Goal: Register for event/course

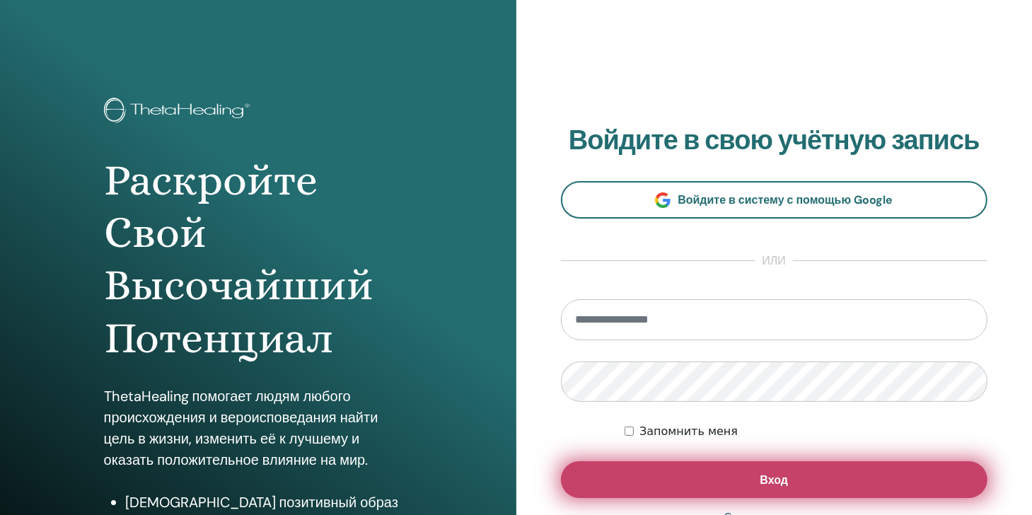
type input "**********"
click at [676, 494] on button "Вход" at bounding box center [774, 479] width 427 height 37
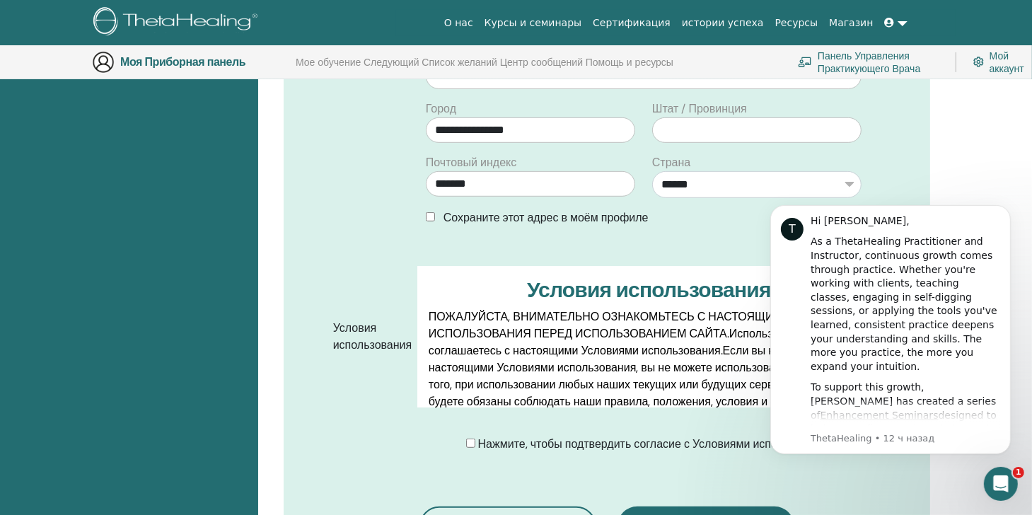
scroll to position [560, 0]
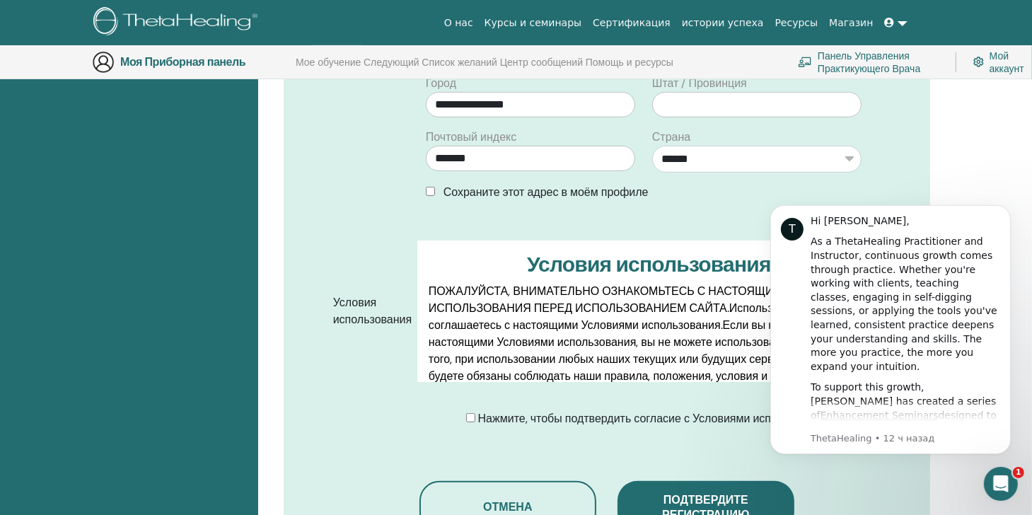
click at [440, 194] on div "Сохраните этот адрес в моём профиле" at bounding box center [644, 192] width 436 height 17
click at [1010, 211] on button "Dismiss notification" at bounding box center [1005, 208] width 18 height 18
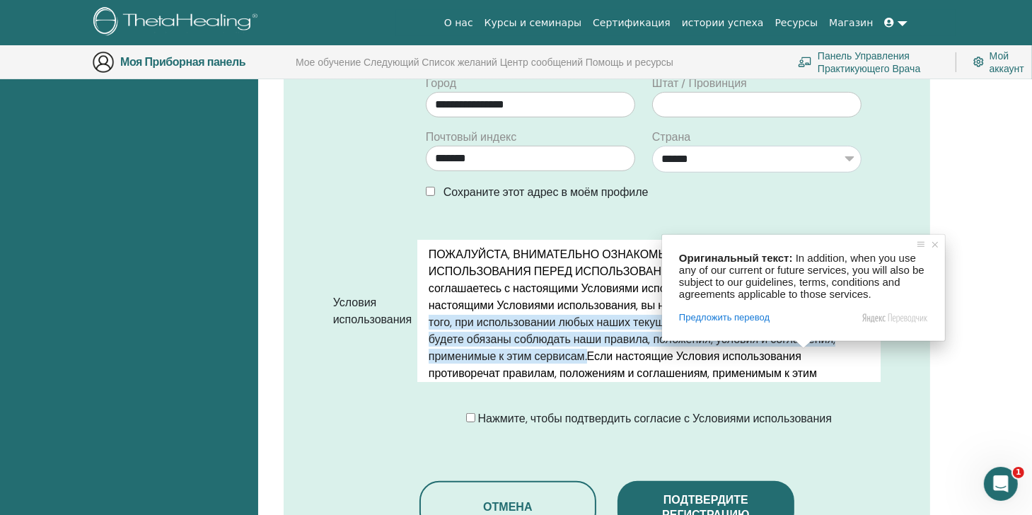
scroll to position [30, 0]
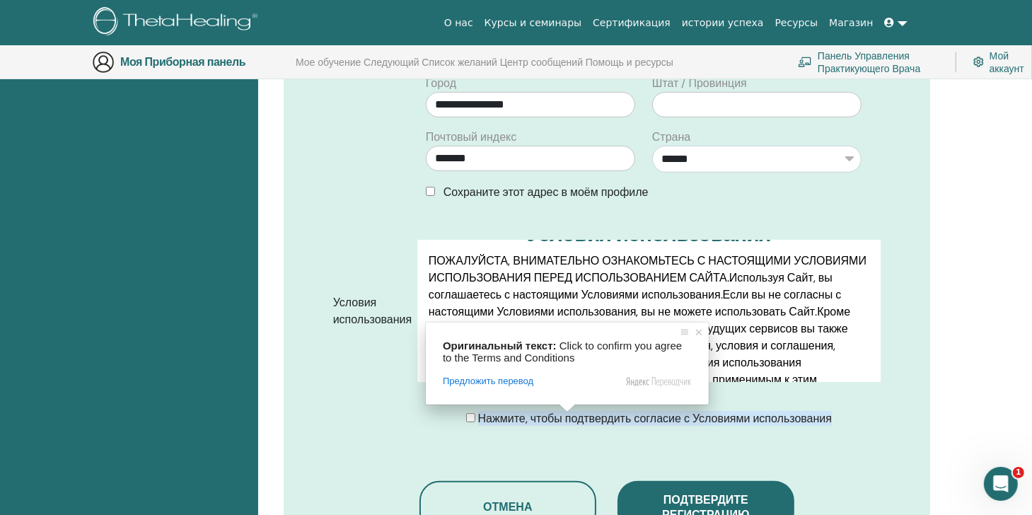
click at [560, 422] on ya-tr-span "Нажмите, чтобы подтвердить согласие с Условиями использования" at bounding box center [655, 418] width 354 height 15
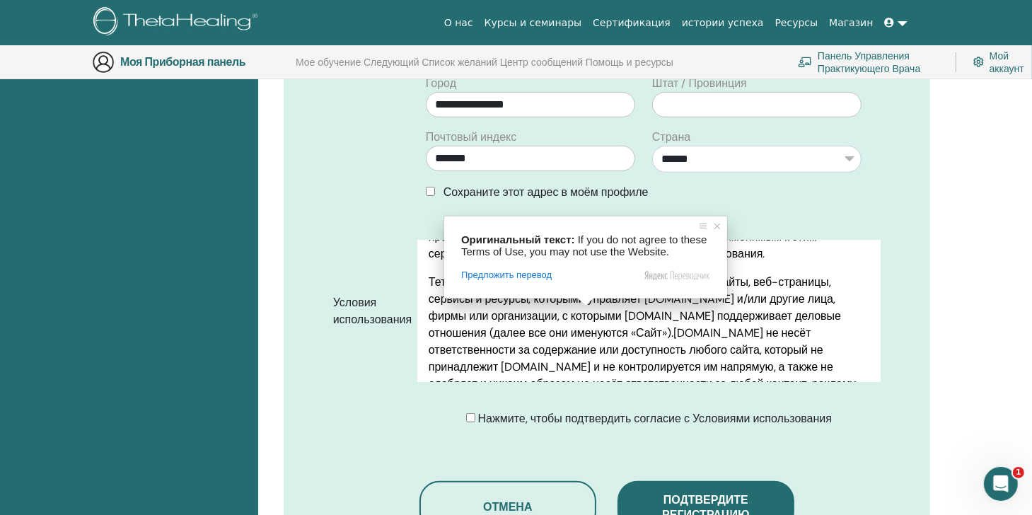
scroll to position [54, 0]
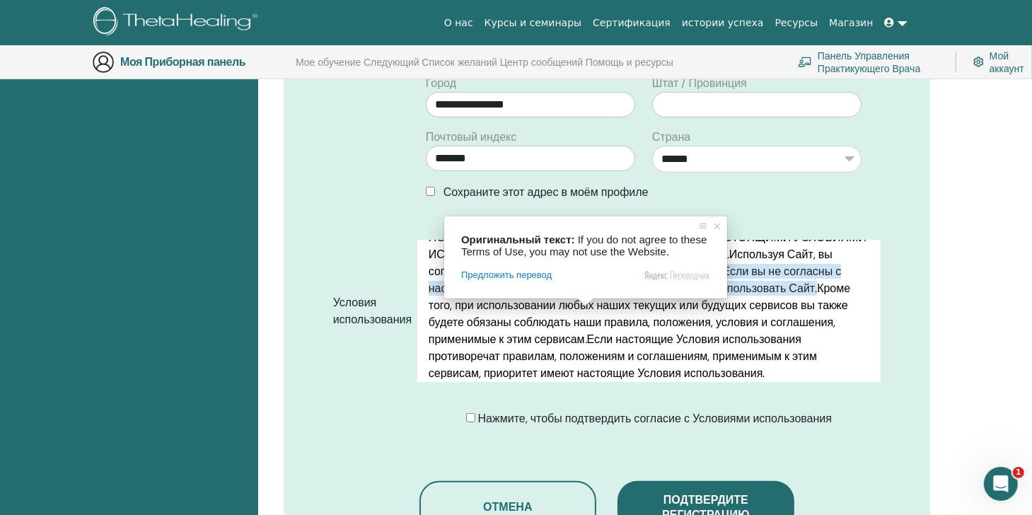
click at [599, 305] on div "Условия использования ПОЖАЛУЙСТА, ВНИМАТЕЛЬНО ОЗНАКОМЬТЕСЬ С НАСТОЯЩИМИ УСЛОВИЯ…" at bounding box center [648, 310] width 463 height 141
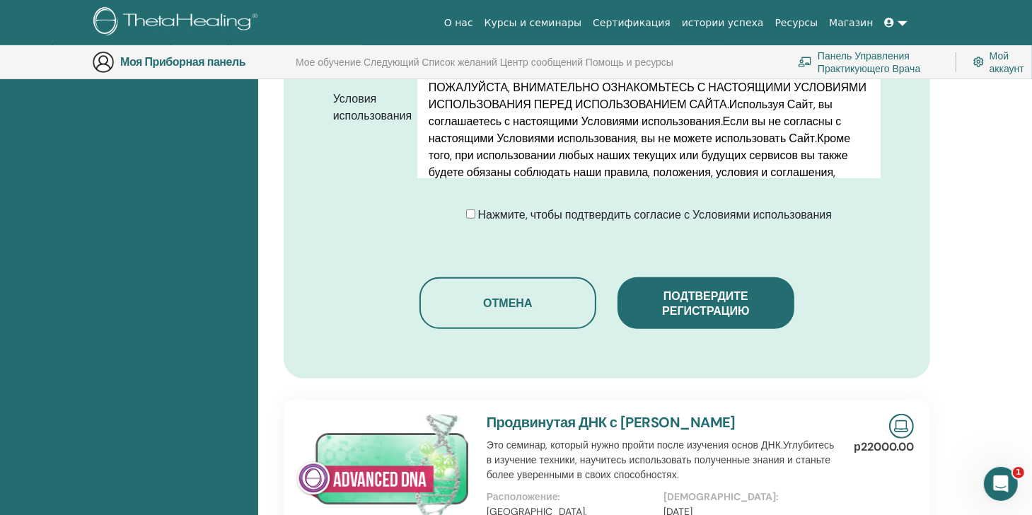
scroll to position [765, 0]
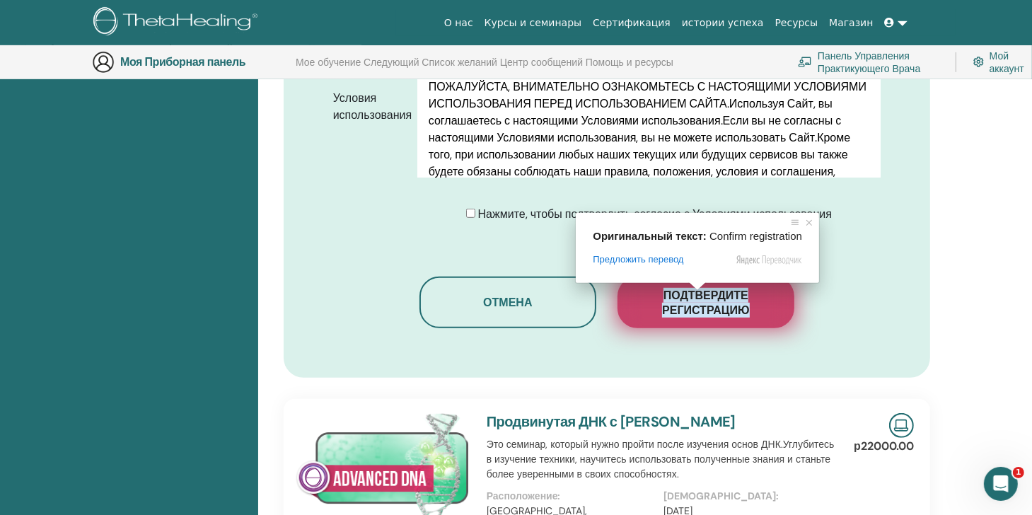
click at [702, 305] on ya-tr-span "Подтвердите регистрацию" at bounding box center [705, 303] width 87 height 30
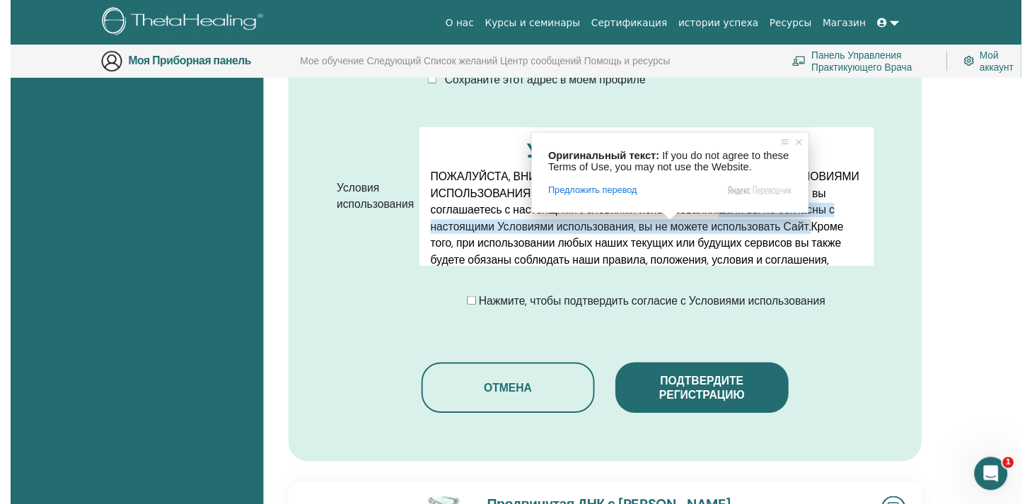
scroll to position [699, 0]
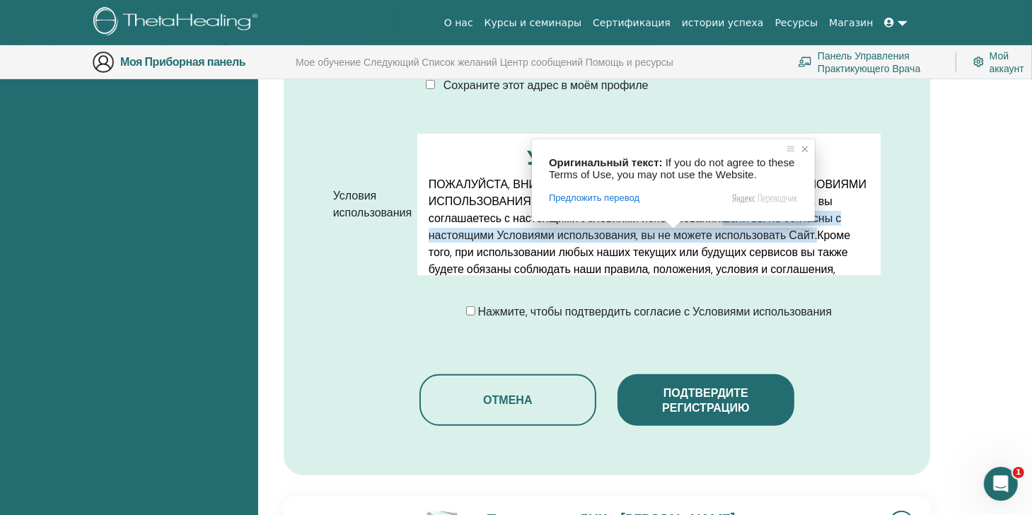
click at [803, 147] on span at bounding box center [805, 149] width 14 height 14
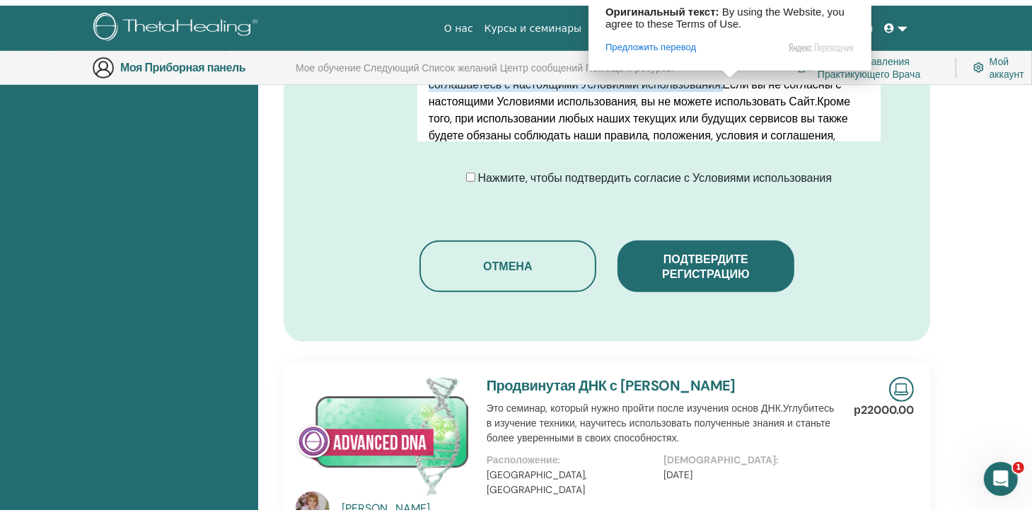
scroll to position [841, 0]
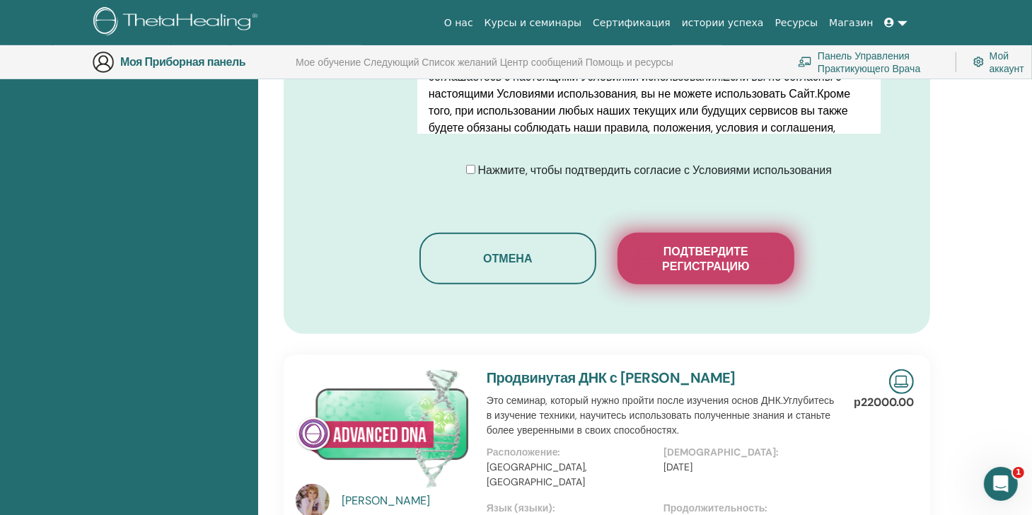
click at [690, 263] on ya-tr-span "Подтвердите регистрацию" at bounding box center [705, 259] width 87 height 30
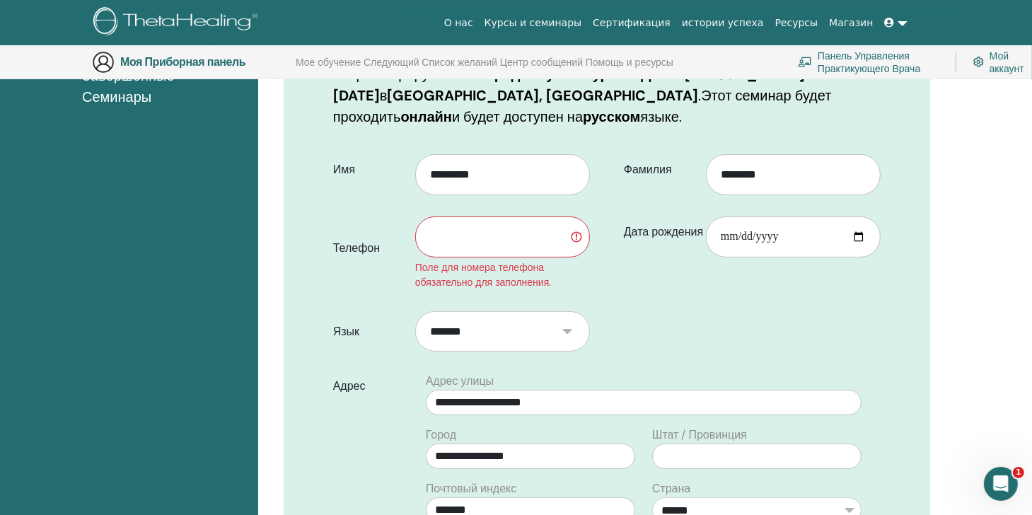
scroll to position [238, 0]
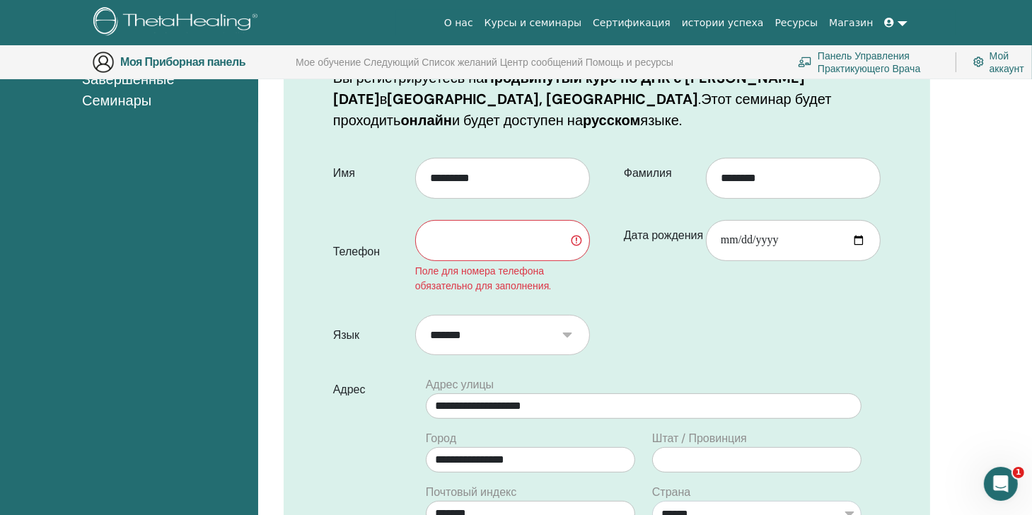
click at [470, 257] on input "text" at bounding box center [502, 240] width 175 height 41
click at [462, 240] on input "text" at bounding box center [502, 240] width 175 height 41
type input "*"
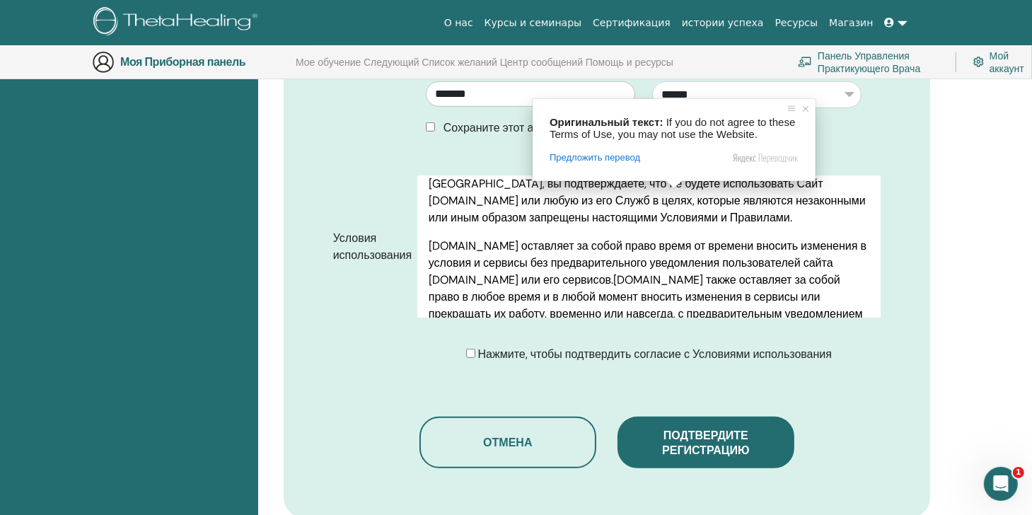
scroll to position [653, 0]
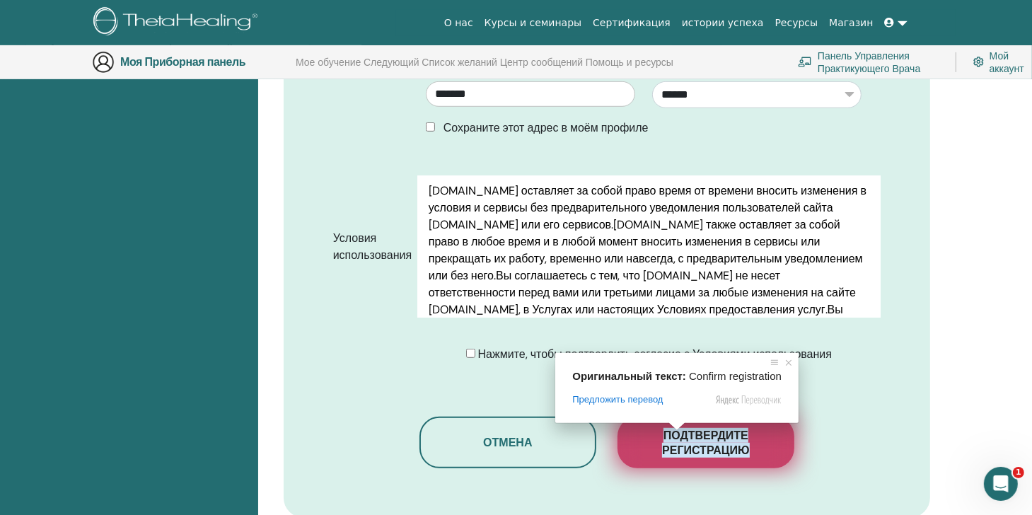
type input "**********"
click at [691, 443] on ya-tr-span "Подтвердите регистрацию" at bounding box center [705, 443] width 87 height 30
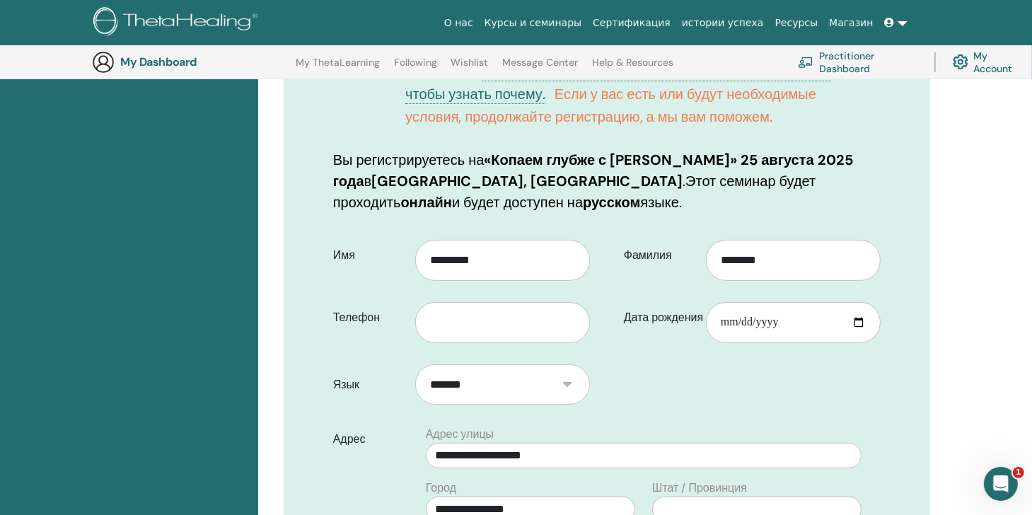
scroll to position [290, 0]
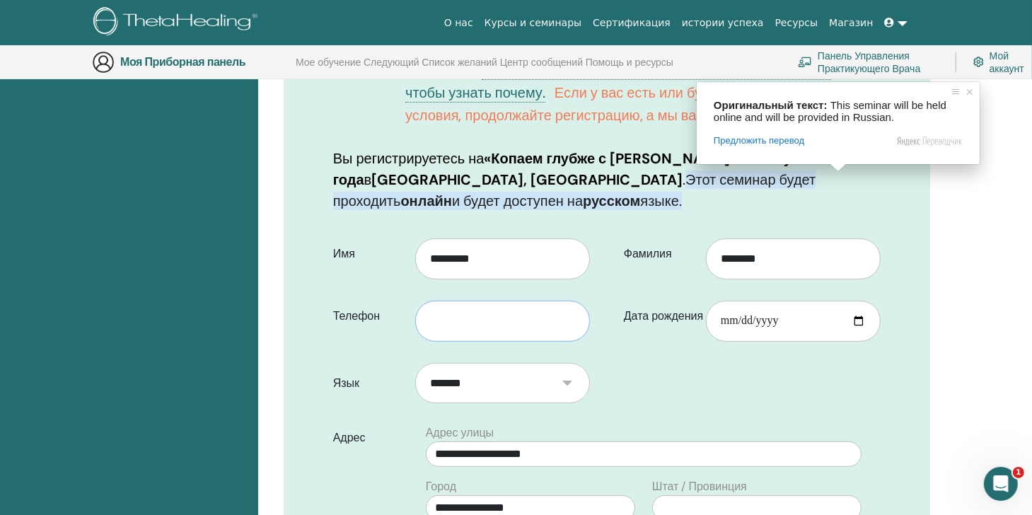
click at [518, 308] on input "text" at bounding box center [502, 321] width 175 height 41
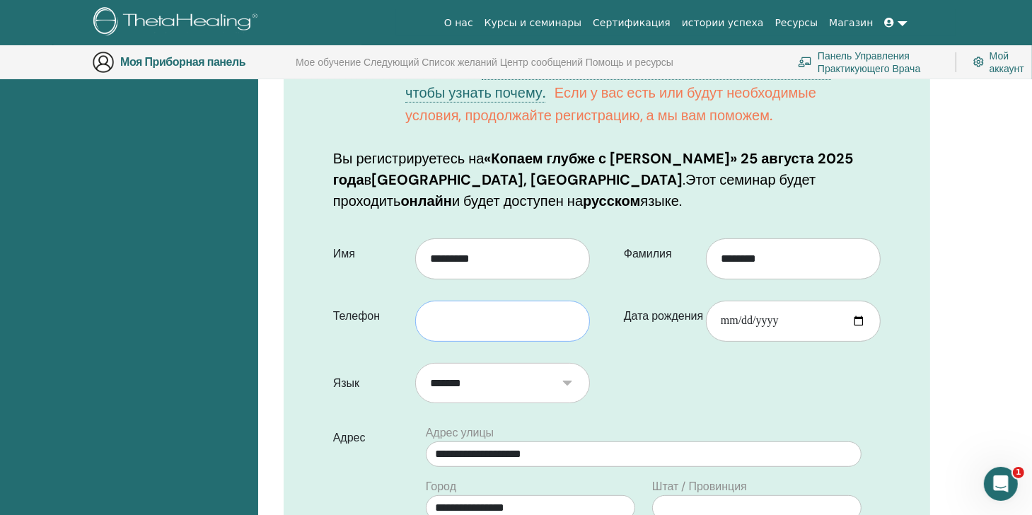
type input "**********"
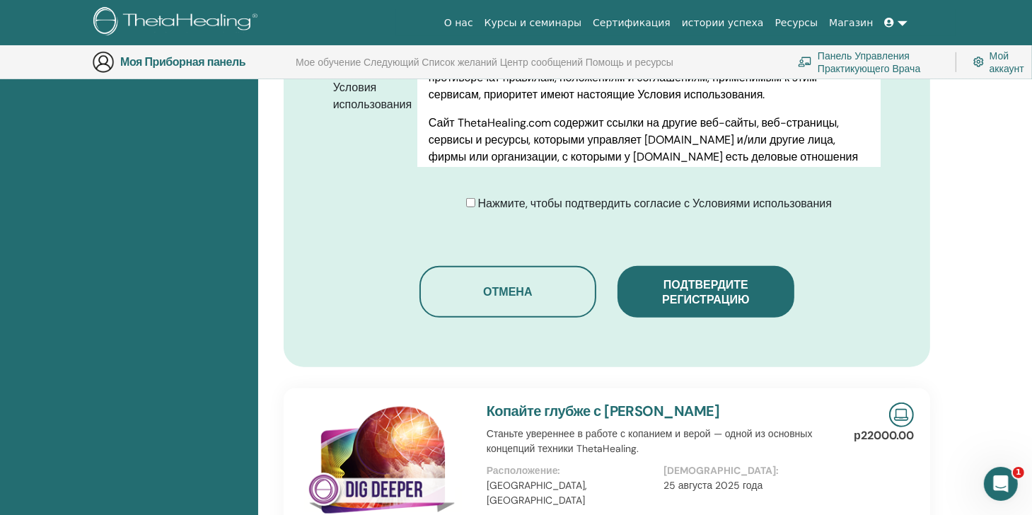
scroll to position [909, 0]
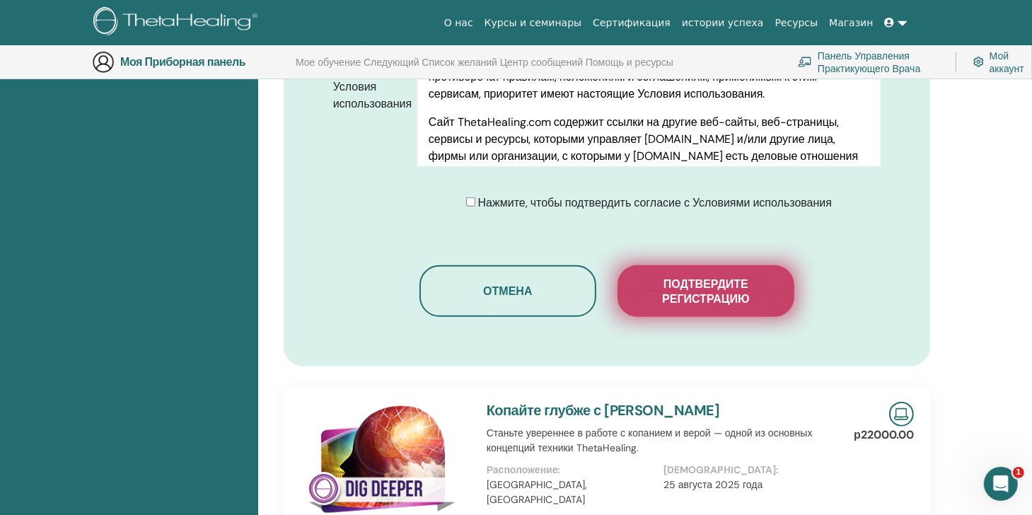
click at [653, 292] on span "Подтвердите регистрацию" at bounding box center [705, 292] width 141 height 30
